Goal: Navigation & Orientation: Understand site structure

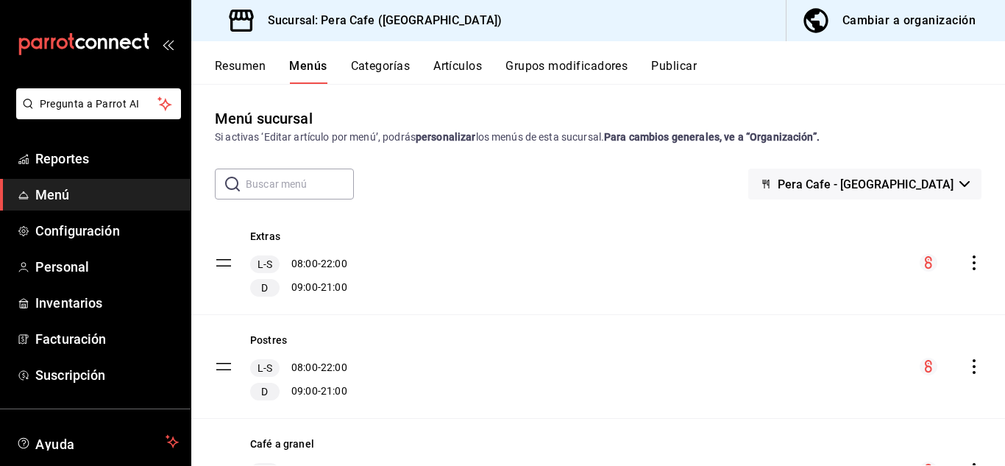
click at [400, 66] on button "Categorías" at bounding box center [381, 71] width 60 height 25
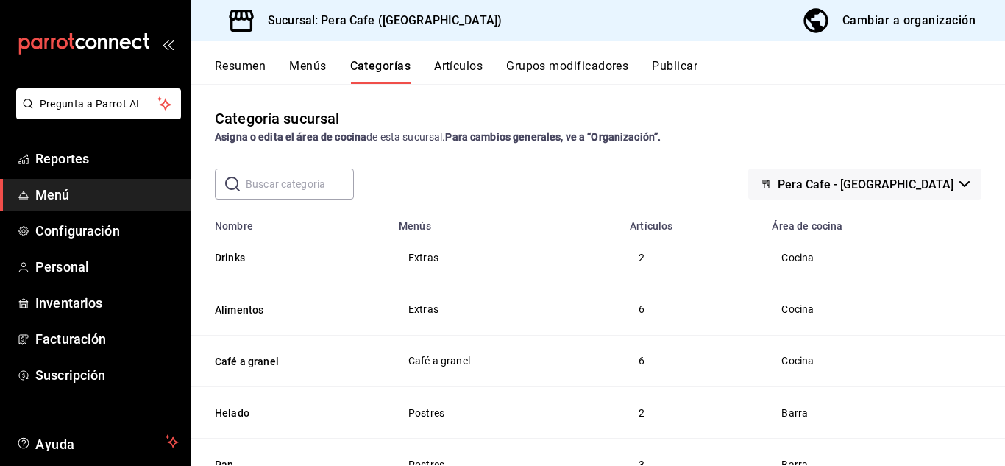
click at [483, 71] on button "Artículos" at bounding box center [458, 71] width 49 height 25
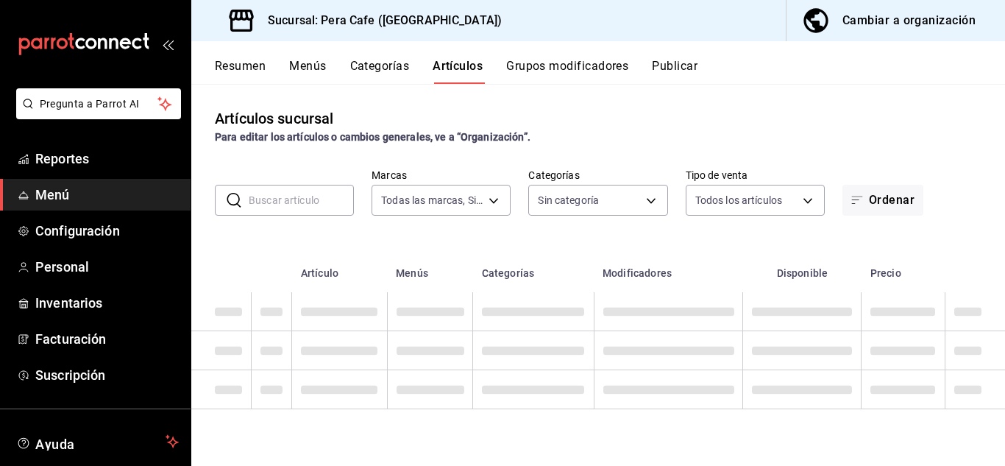
type input "e3303b71-a0bd-4880-a6b0-7e4c58ae3425"
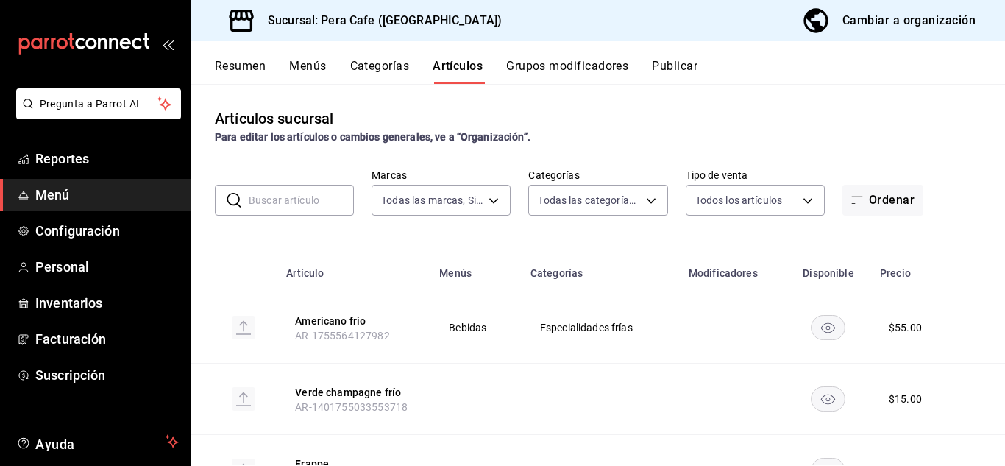
type input "53c38b83-5b00-4016-8277-0447cd4486aa,09905541-7edf-4a15-aa54-e88cd14ebf4f,a7153…"
click at [560, 79] on button "Grupos modificadores" at bounding box center [567, 71] width 122 height 25
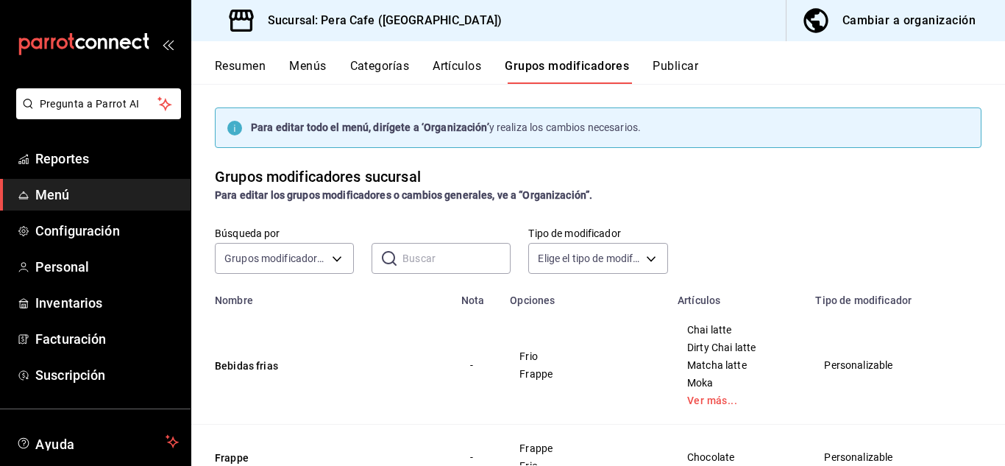
click at [676, 65] on button "Publicar" at bounding box center [676, 71] width 46 height 25
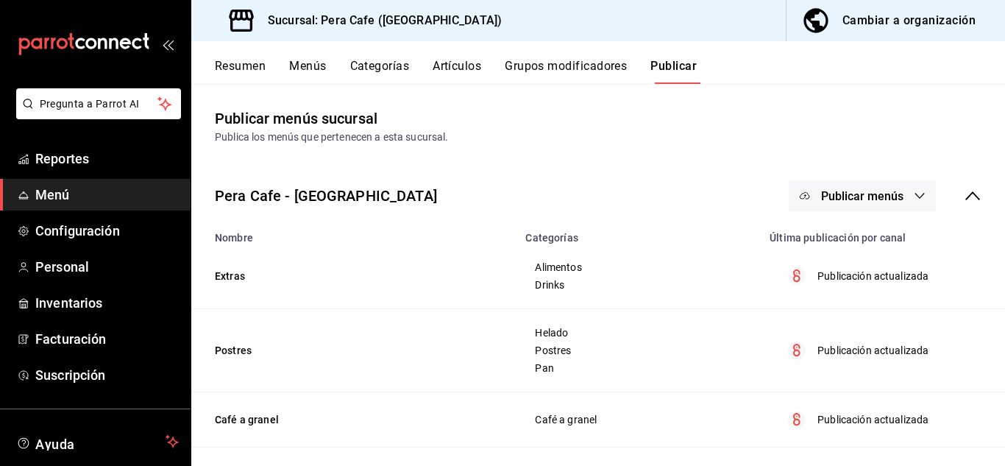
click at [263, 65] on button "Resumen" at bounding box center [240, 71] width 51 height 25
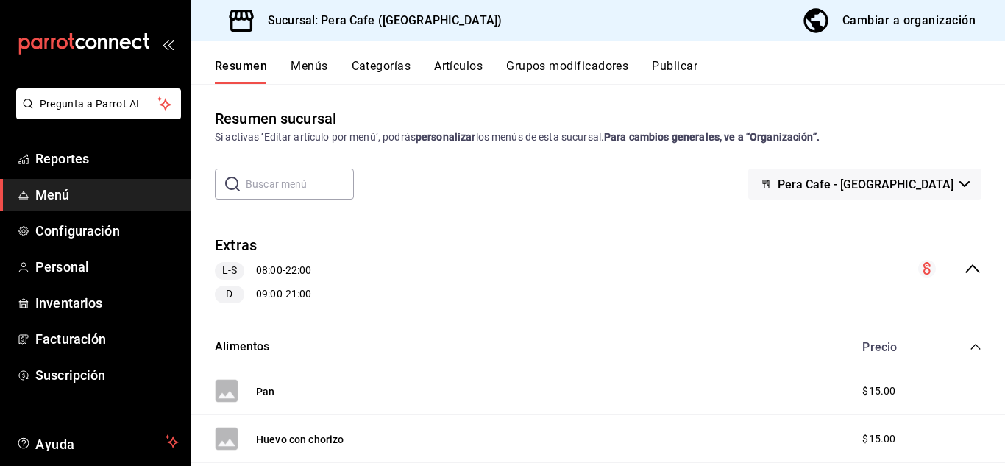
click at [687, 65] on button "Publicar" at bounding box center [675, 71] width 46 height 25
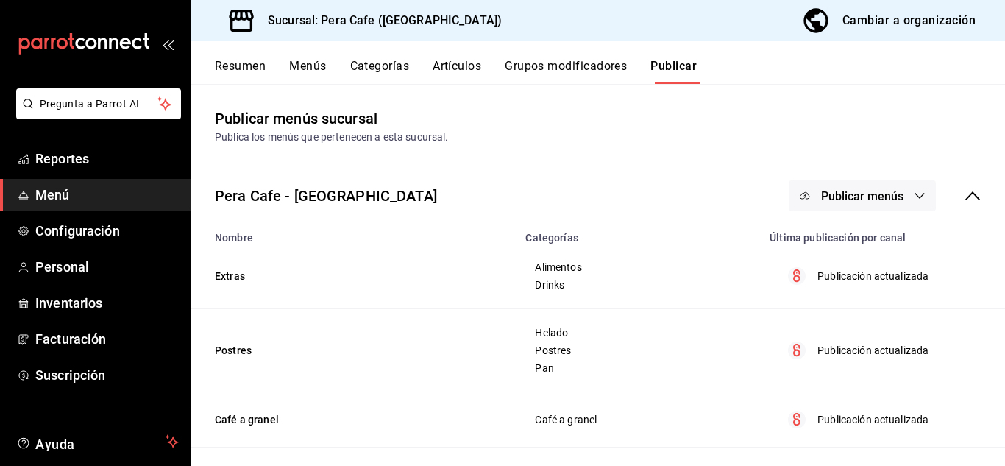
click at [466, 65] on button "Artículos" at bounding box center [457, 71] width 49 height 25
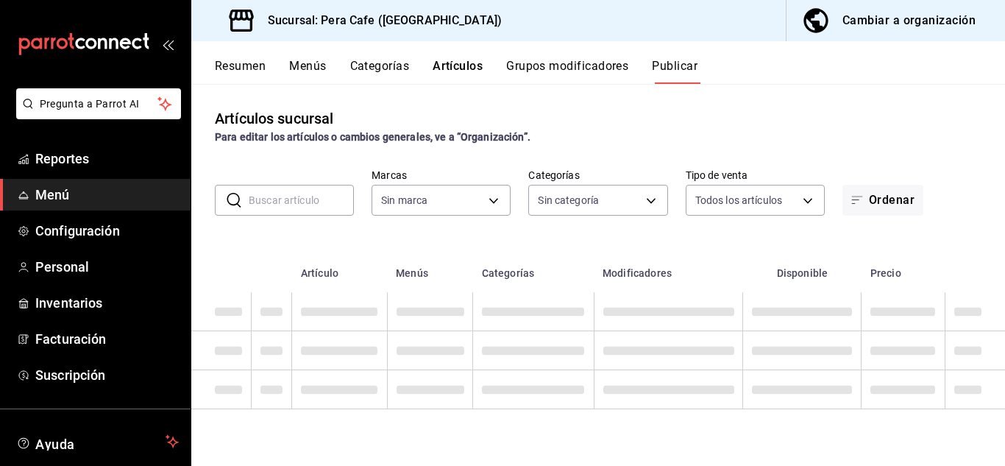
type input "e3303b71-a0bd-4880-a6b0-7e4c58ae3425"
type input "53c38b83-5b00-4016-8277-0447cd4486aa,09905541-7edf-4a15-aa54-e88cd14ebf4f,a7153…"
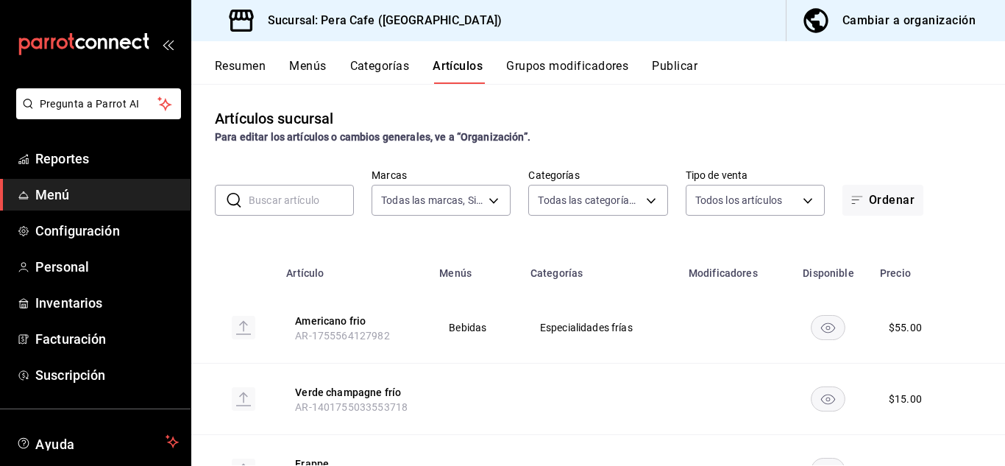
type input "e3303b71-a0bd-4880-a6b0-7e4c58ae3425"
click at [406, 70] on button "Categorías" at bounding box center [380, 71] width 60 height 25
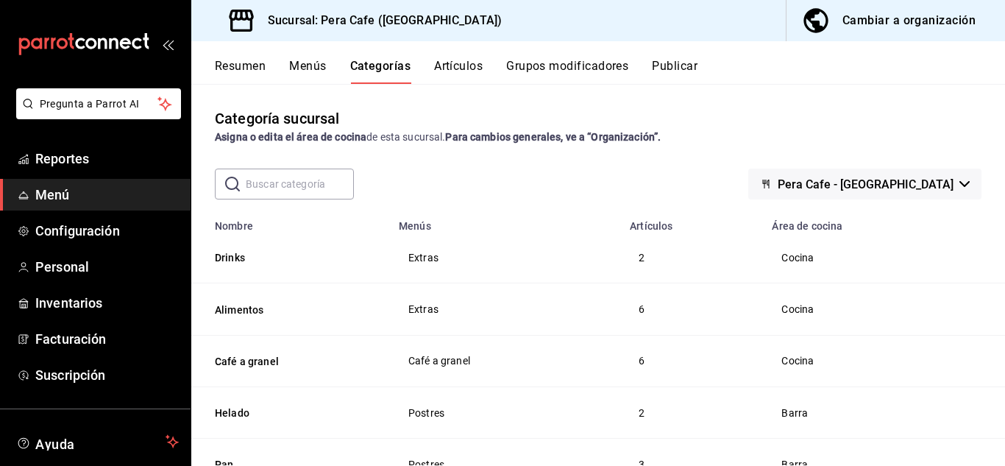
click at [319, 64] on button "Menús" at bounding box center [307, 71] width 37 height 25
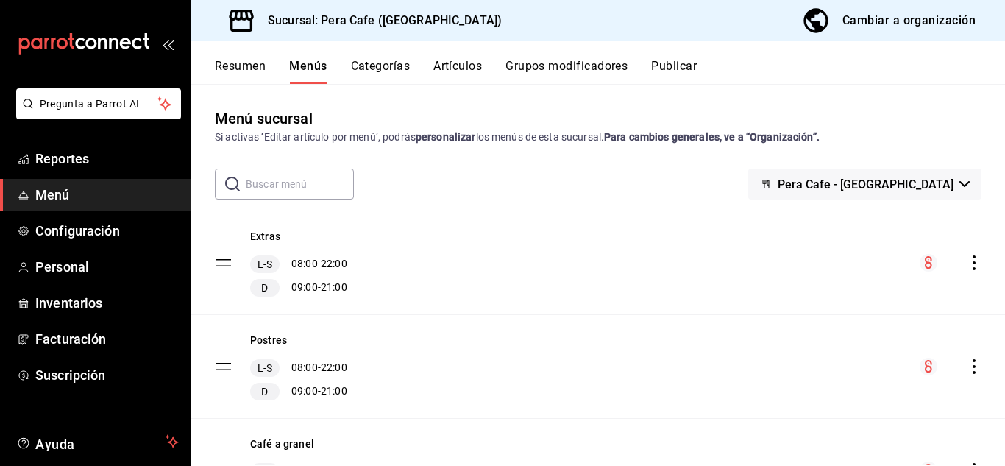
click at [235, 62] on button "Resumen" at bounding box center [240, 71] width 51 height 25
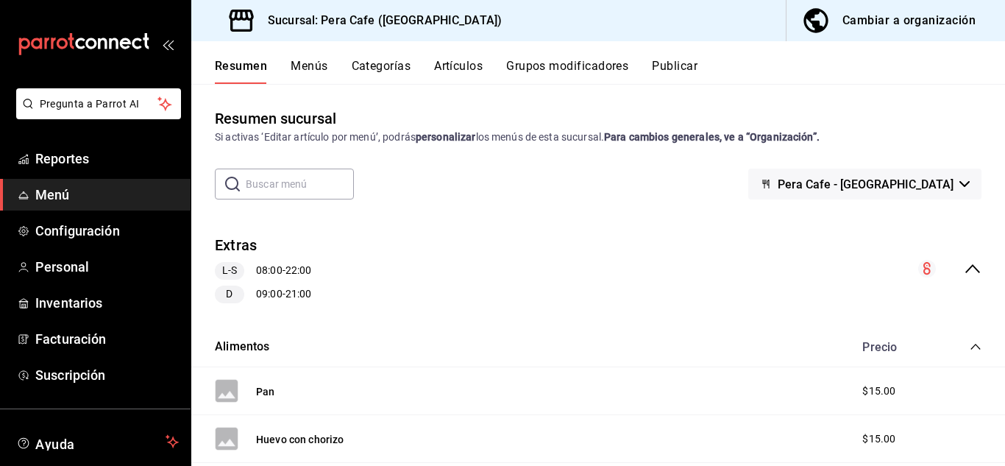
click at [696, 70] on button "Publicar" at bounding box center [675, 71] width 46 height 25
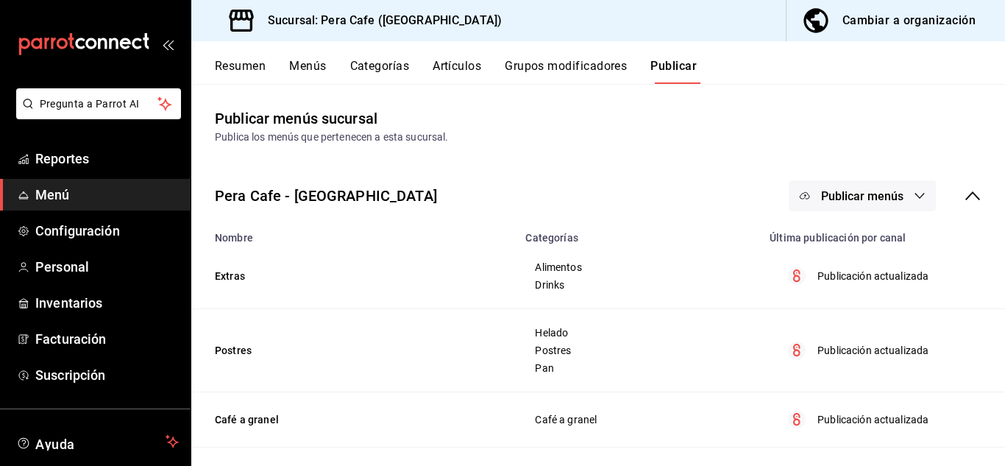
click at [605, 74] on button "Grupos modificadores" at bounding box center [566, 71] width 122 height 25
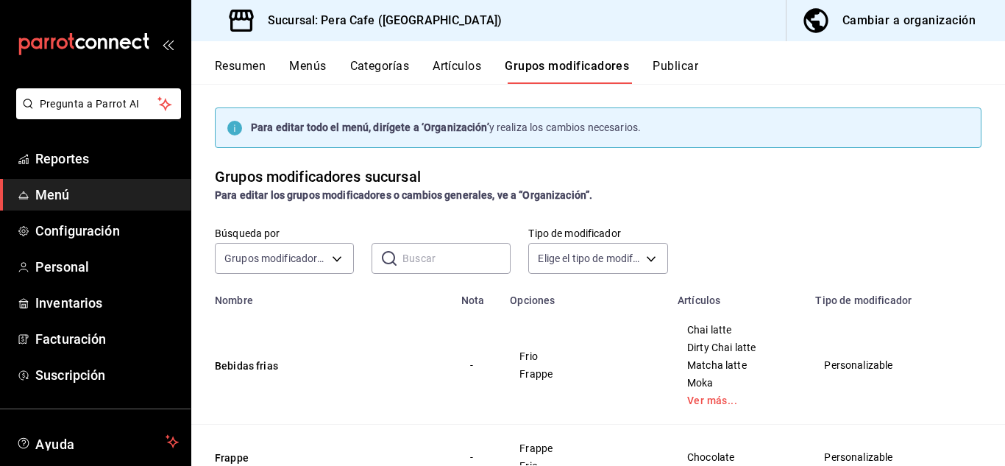
click at [456, 74] on button "Artículos" at bounding box center [457, 71] width 49 height 25
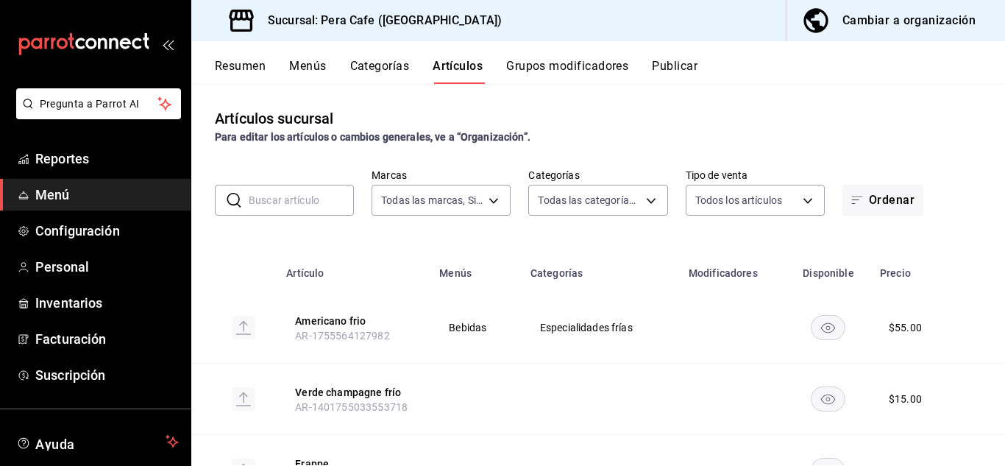
type input "e3303b71-a0bd-4880-a6b0-7e4c58ae3425"
type input "53c38b83-5b00-4016-8277-0447cd4486aa,09905541-7edf-4a15-aa54-e88cd14ebf4f,a7153…"
click at [386, 74] on button "Categorías" at bounding box center [380, 71] width 60 height 25
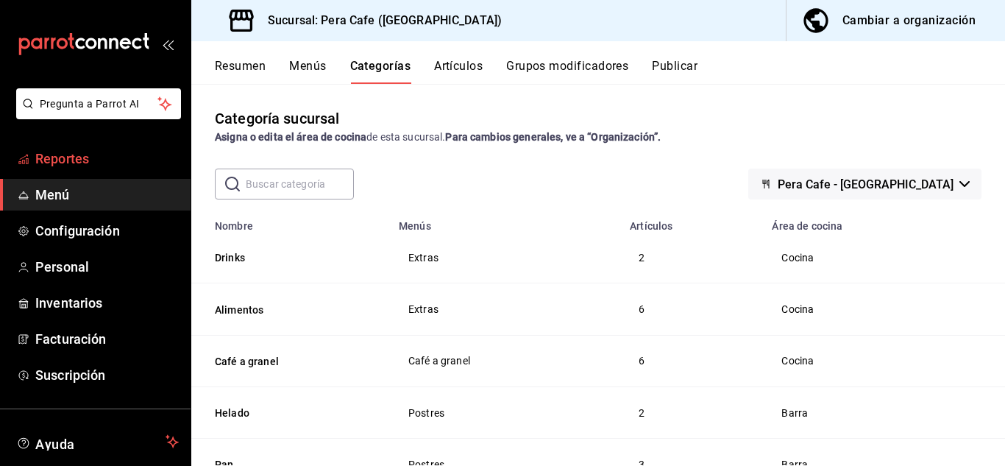
click at [60, 164] on span "Reportes" at bounding box center [107, 159] width 144 height 20
